Goal: Information Seeking & Learning: Find specific fact

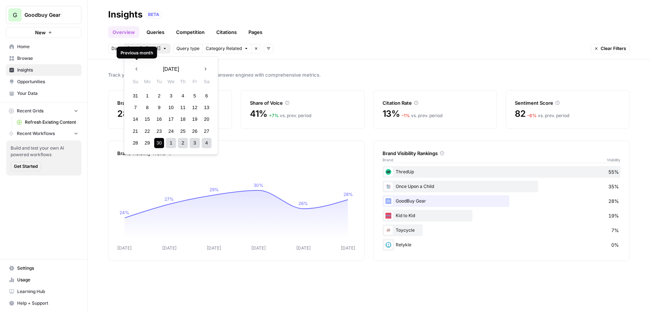
click at [153, 48] on body "G Goodbuy Gear New Home Browse Insights Opportunities Your Data Recent Grids Re…" at bounding box center [325, 156] width 650 height 312
click at [200, 16] on div "BETA" at bounding box center [387, 14] width 484 height 7
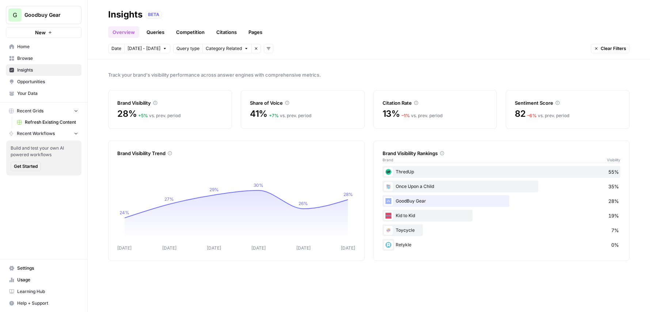
click at [200, 31] on link "Competition" at bounding box center [190, 32] width 37 height 12
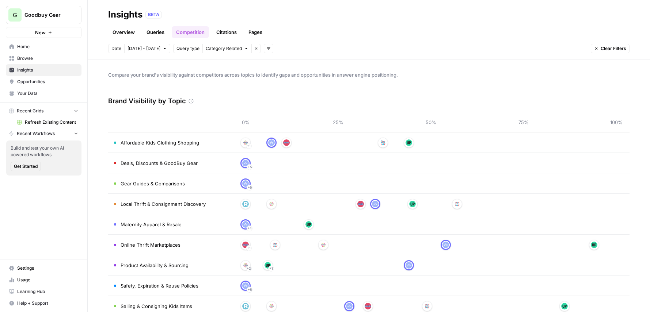
click at [233, 33] on link "Citations" at bounding box center [226, 32] width 29 height 12
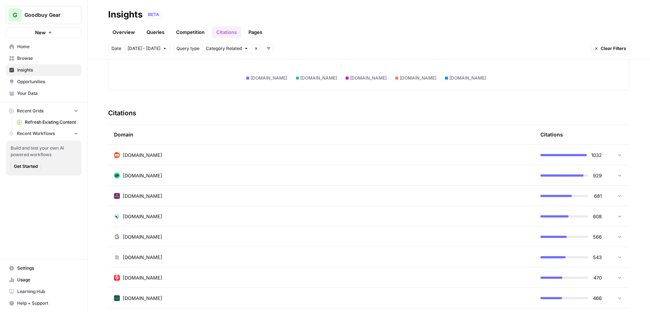
scroll to position [128, 0]
click at [133, 174] on span "thredup.com" at bounding box center [142, 174] width 39 height 7
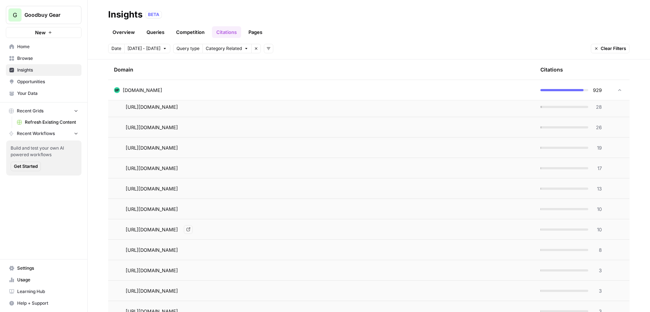
scroll to position [257, 0]
click at [178, 146] on span "https://www.thredup.com/bg/p/best-online-thrift-stores" at bounding box center [152, 148] width 52 height 7
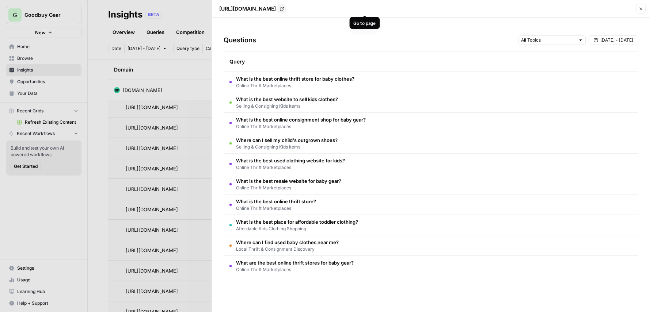
click at [286, 11] on link "Go to page" at bounding box center [281, 8] width 9 height 9
click at [305, 183] on span "What is the best resale website for baby gear?" at bounding box center [288, 181] width 105 height 7
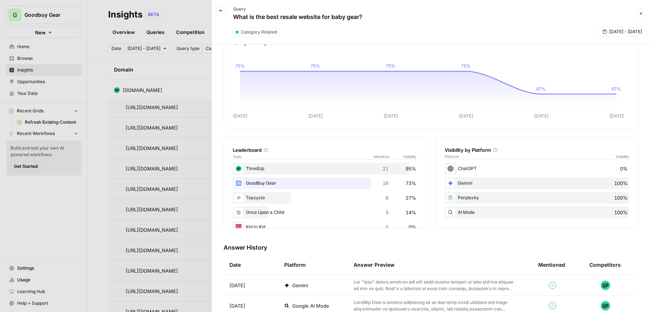
scroll to position [0, 0]
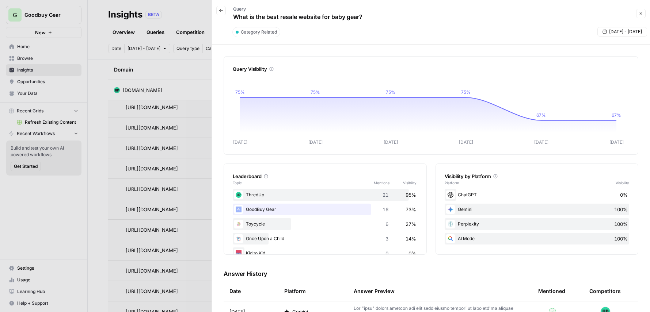
drag, startPoint x: 373, startPoint y: 16, endPoint x: 234, endPoint y: 16, distance: 138.5
click at [234, 16] on div "Back Query What is the best resale website for baby gear?" at bounding box center [425, 13] width 418 height 21
copy p "What is the best resale website for baby gear?"
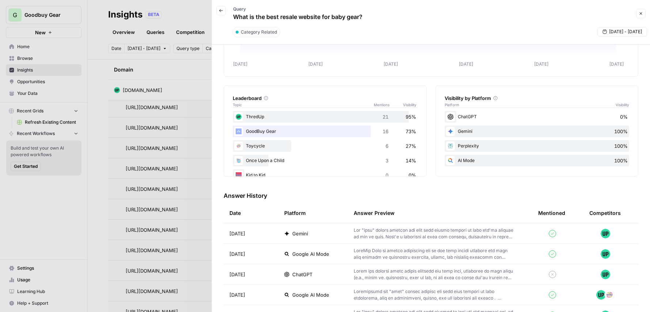
click at [222, 13] on button "Back" at bounding box center [221, 11] width 10 height 10
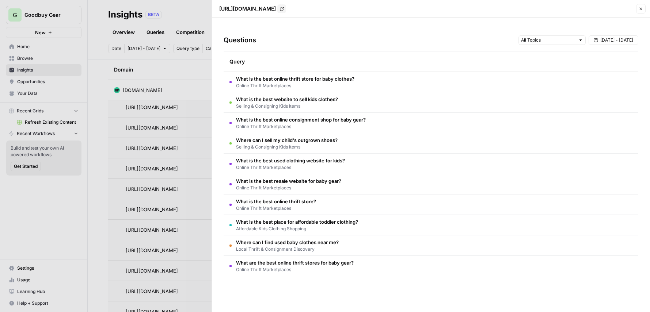
click at [306, 265] on span "What are the best online thrift stores for baby gear?" at bounding box center [295, 262] width 118 height 7
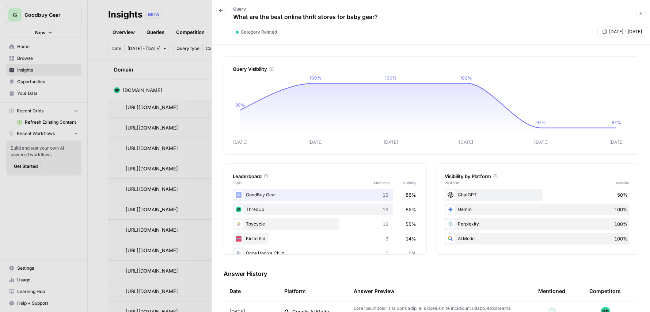
drag, startPoint x: 384, startPoint y: 17, endPoint x: 232, endPoint y: 18, distance: 152.0
click at [232, 18] on div "Query What are the best online thrift stores for baby gear?" at bounding box center [305, 13] width 159 height 21
copy p "What are the best online thrift stores for baby gear?"
